Goal: Task Accomplishment & Management: Complete application form

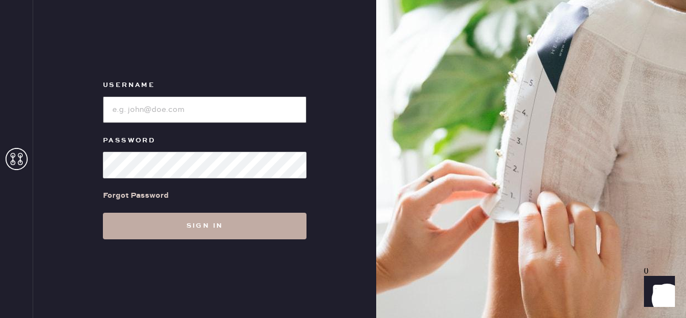
type input "reformationfillmore"
click at [198, 234] on button "Sign in" at bounding box center [205, 225] width 204 height 27
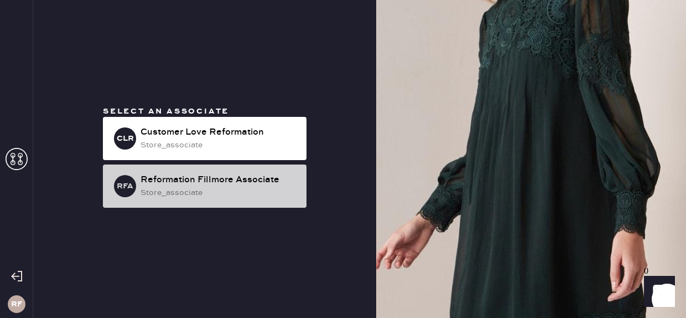
click at [193, 186] on div "store_associate" at bounding box center [219, 192] width 157 height 12
click at [186, 179] on div "Reformation Fillmore Associate" at bounding box center [219, 179] width 157 height 13
click at [265, 178] on div "Reformation Fillmore Associate" at bounding box center [219, 179] width 157 height 13
click at [258, 196] on div "store_associate" at bounding box center [219, 192] width 157 height 12
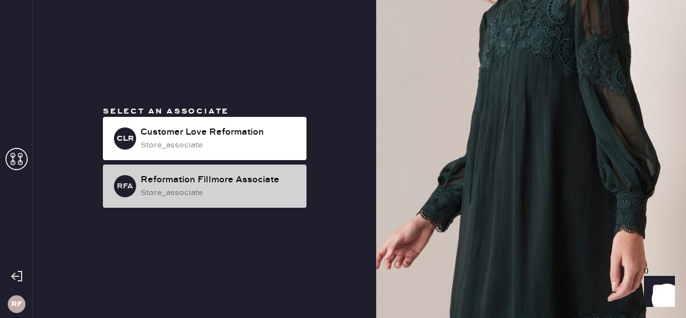
click at [277, 195] on div "store_associate" at bounding box center [219, 192] width 157 height 12
click at [222, 188] on div "store_associate" at bounding box center [219, 192] width 157 height 12
click at [165, 200] on div "RFA Reformation Fillmore Associate store_associate" at bounding box center [205, 185] width 204 height 43
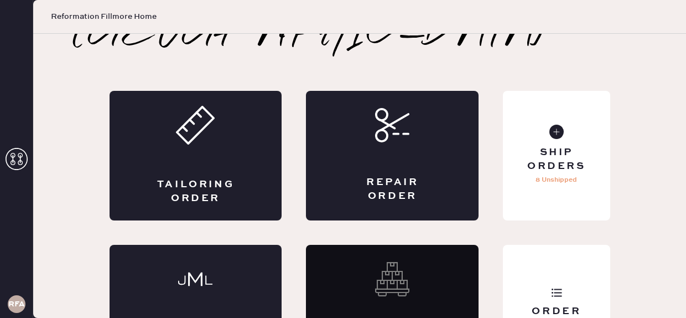
scroll to position [84, 0]
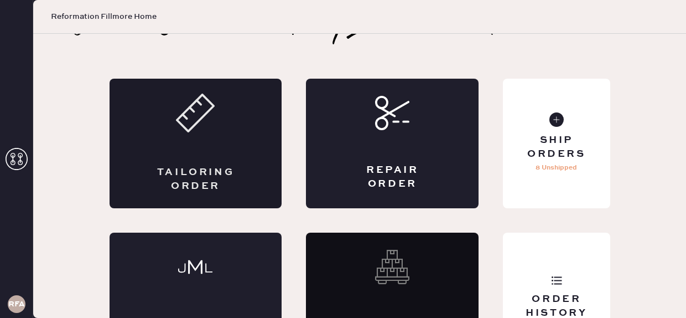
click at [228, 97] on div "Tailoring Order" at bounding box center [196, 143] width 173 height 129
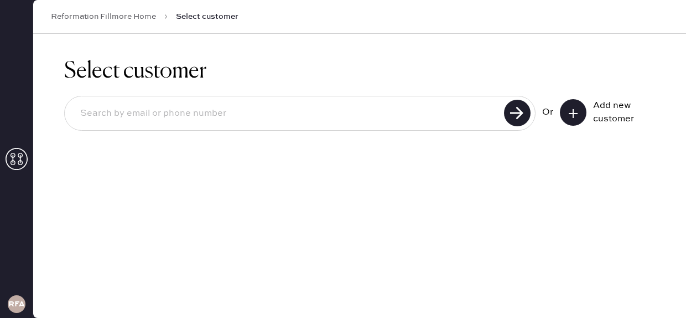
click at [291, 117] on input at bounding box center [285, 113] width 429 height 25
click at [568, 116] on icon at bounding box center [573, 113] width 11 height 11
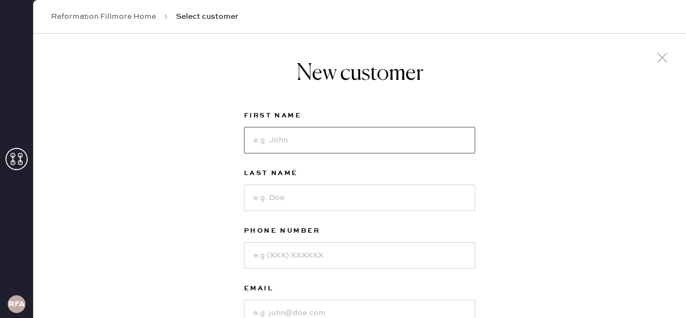
click at [411, 143] on input at bounding box center [359, 140] width 231 height 27
type input "T"
type input "[PERSON_NAME]"
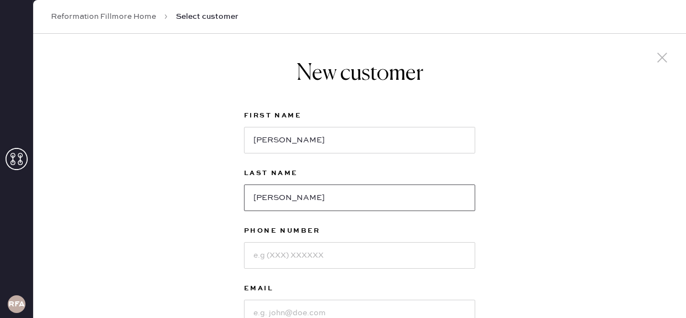
type input "[PERSON_NAME]"
type input "9493553077"
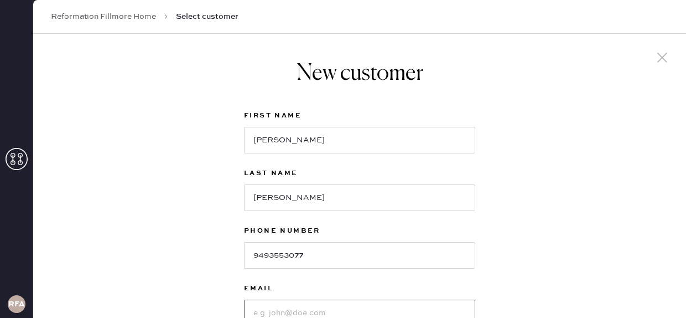
scroll to position [8, 0]
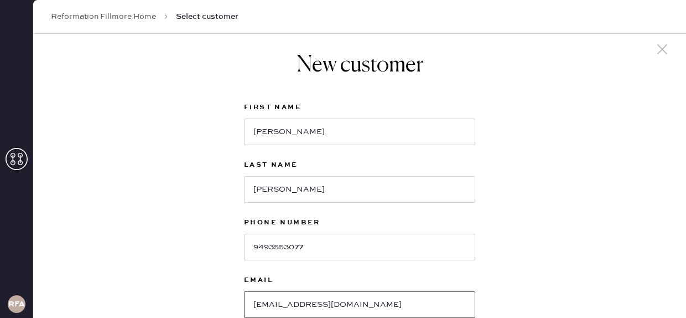
type input "[EMAIL_ADDRESS][DOMAIN_NAME]"
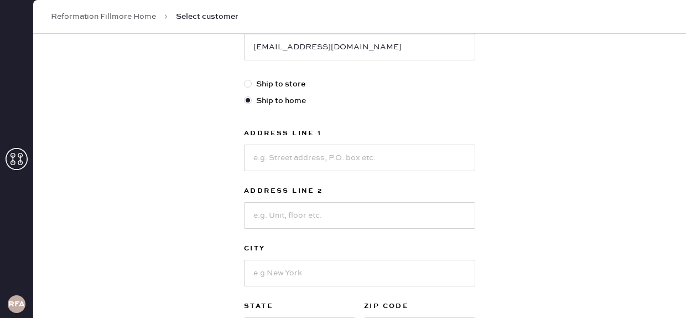
scroll to position [269, 0]
